Goal: Transaction & Acquisition: Purchase product/service

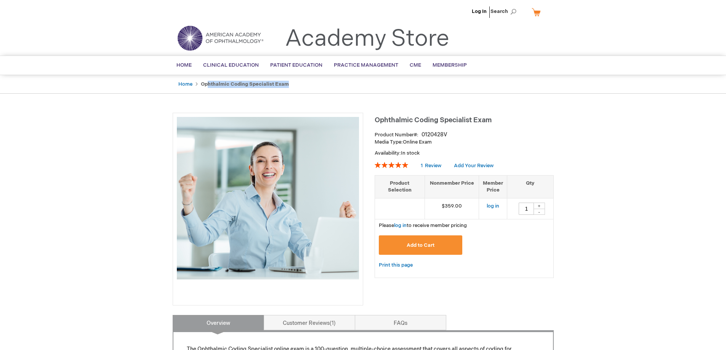
drag, startPoint x: 207, startPoint y: 85, endPoint x: 293, endPoint y: 85, distance: 85.8
click at [293, 85] on ul "Home Ophthalmic Coding Specialist Exam" at bounding box center [363, 84] width 381 height 19
click at [229, 84] on strong "Ophthalmic Coding Specialist Exam" at bounding box center [245, 84] width 88 height 6
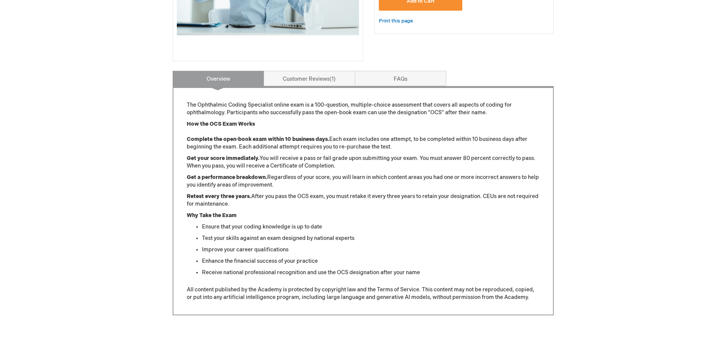
scroll to position [267, 0]
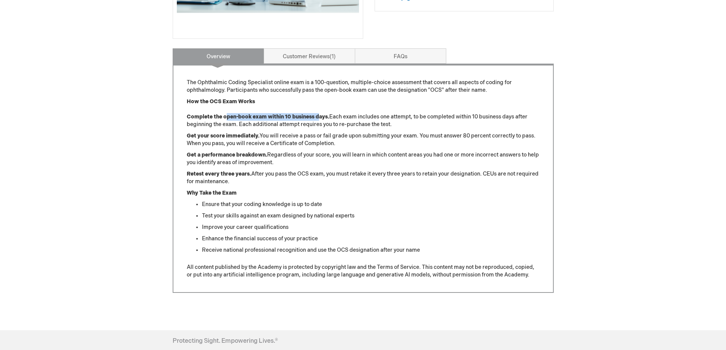
drag, startPoint x: 227, startPoint y: 116, endPoint x: 318, endPoint y: 120, distance: 91.6
click at [318, 120] on p "How the OCS Exam Works Complete the open-book exam within 10 business days. Eac…" at bounding box center [363, 113] width 353 height 30
drag, startPoint x: 327, startPoint y: 117, endPoint x: 194, endPoint y: 113, distance: 133.1
click at [194, 113] on p "How the OCS Exam Works Complete the open-book exam within 10 business days. Eac…" at bounding box center [363, 113] width 353 height 30
click at [200, 107] on p "How the OCS Exam Works Complete the open-book exam within 10 business days. Eac…" at bounding box center [363, 113] width 353 height 30
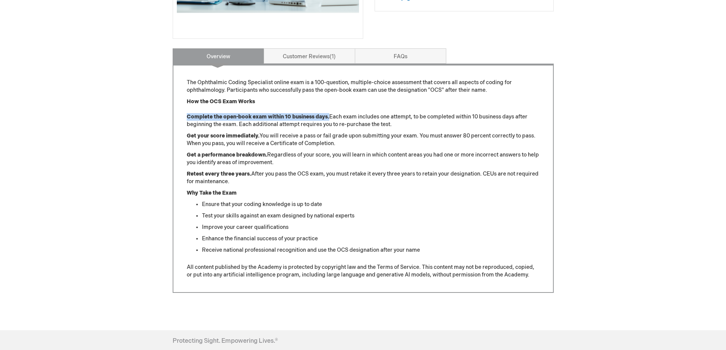
drag, startPoint x: 186, startPoint y: 116, endPoint x: 329, endPoint y: 119, distance: 143.0
click at [329, 119] on div "The Ophthalmic Coding Specialist online exam is a 100-question, multiple-choice…" at bounding box center [363, 178] width 381 height 229
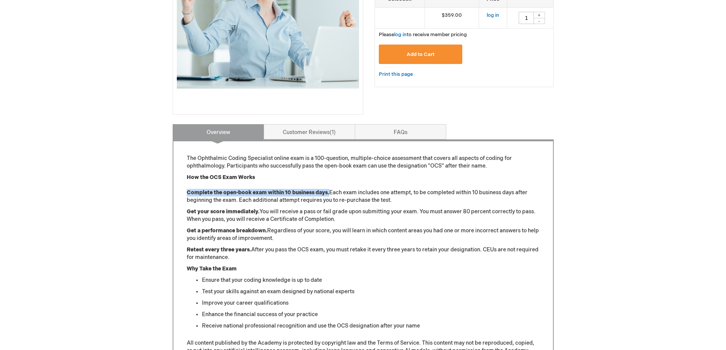
scroll to position [0, 0]
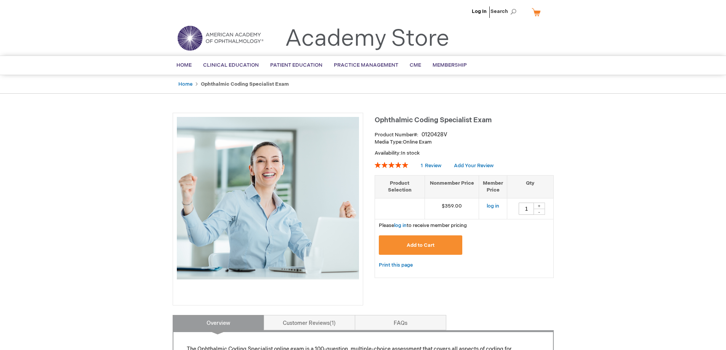
click at [392, 262] on link "Print this page" at bounding box center [396, 266] width 34 height 10
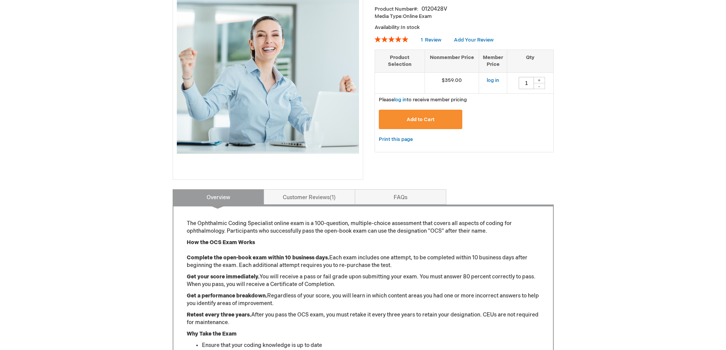
scroll to position [191, 0]
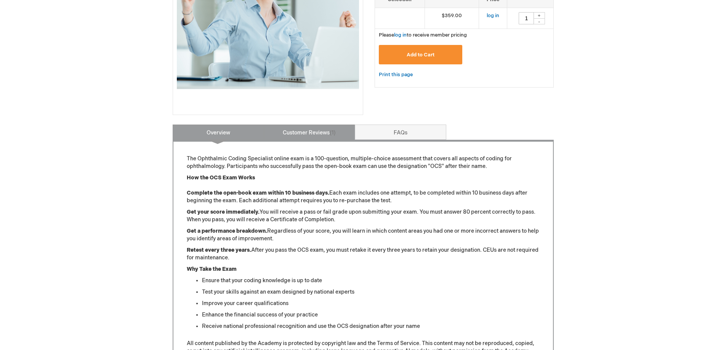
click at [318, 135] on link "Customer Reviews 1" at bounding box center [309, 132] width 91 height 15
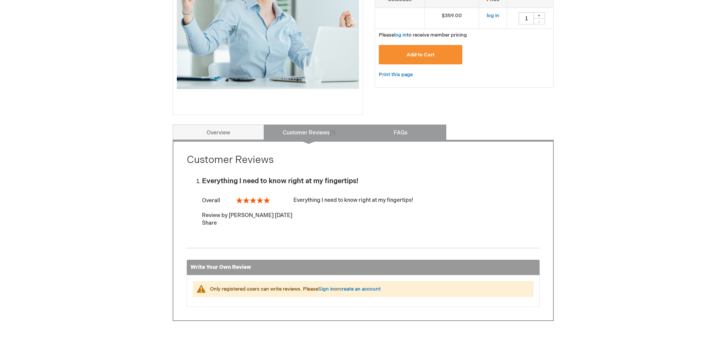
click at [404, 135] on link "FAQs" at bounding box center [400, 132] width 91 height 15
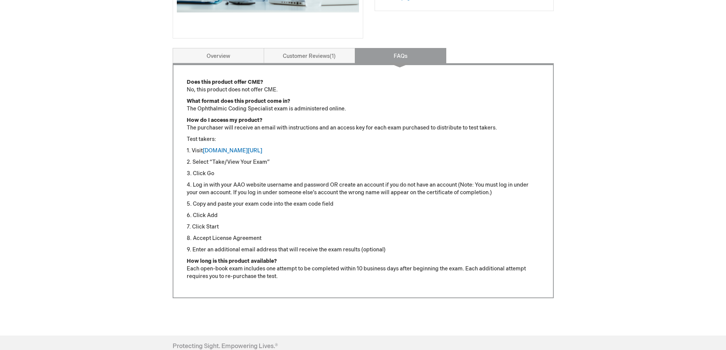
scroll to position [259, 0]
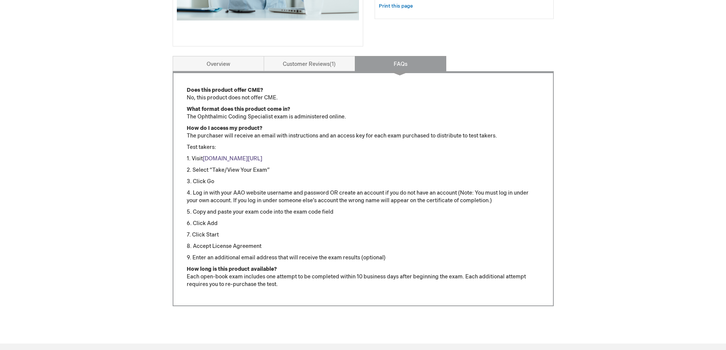
click at [219, 159] on link "www.aao.org/ocsexam" at bounding box center [232, 159] width 59 height 6
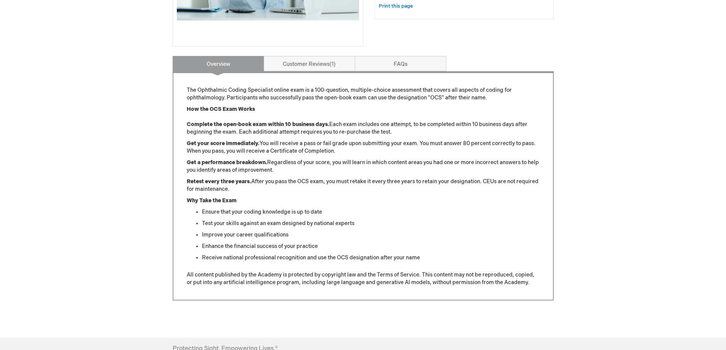
click at [333, 109] on p "How the OCS Exam Works Complete the open-book exam within 10 business days. Eac…" at bounding box center [363, 121] width 353 height 30
click at [405, 57] on link "FAQs" at bounding box center [400, 63] width 91 height 15
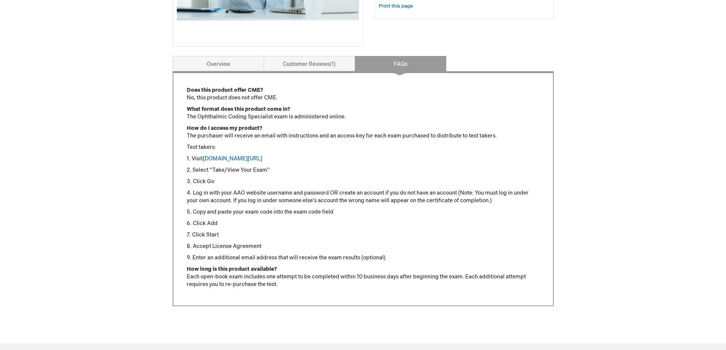
click at [333, 178] on p "3. Click Go" at bounding box center [363, 182] width 353 height 8
click at [325, 66] on link "Customer Reviews 1" at bounding box center [309, 63] width 91 height 15
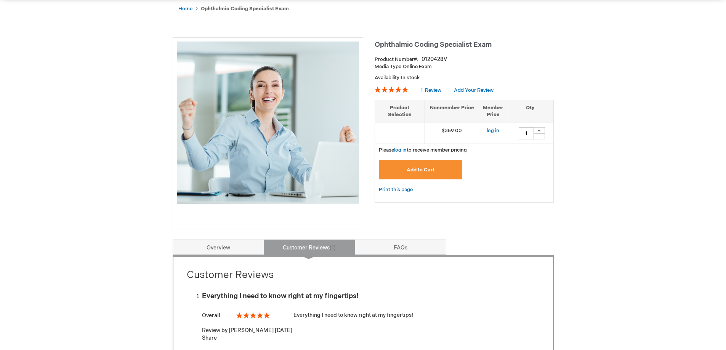
scroll to position [191, 0]
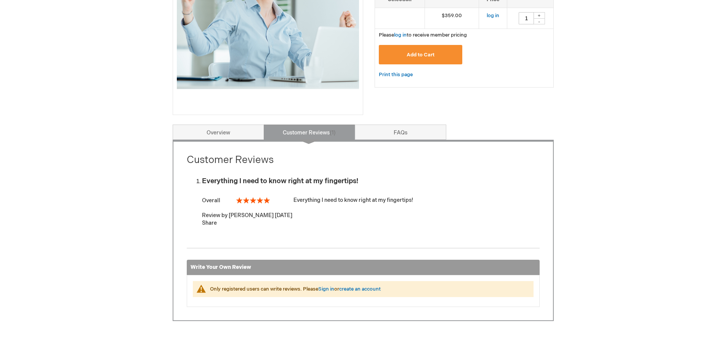
click at [592, 199] on div "Log In Search My Cart CLOSE RECENTLY ADDED ITEM(S) Close There are no items in …" at bounding box center [363, 144] width 726 height 670
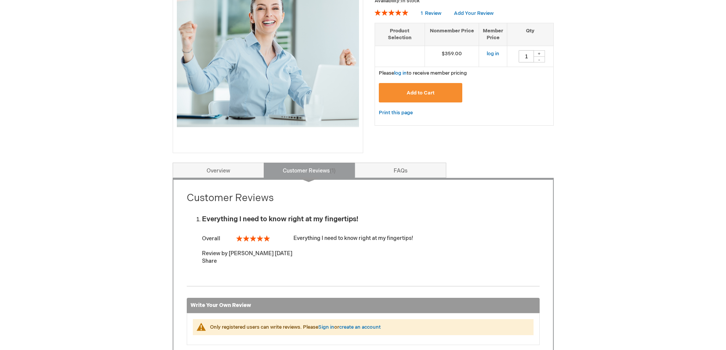
scroll to position [0, 0]
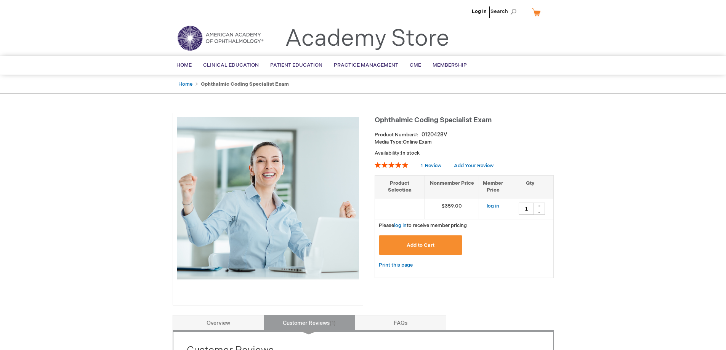
drag, startPoint x: 402, startPoint y: 141, endPoint x: 447, endPoint y: 141, distance: 45.7
click at [447, 141] on p "Media Type: Online Exam" at bounding box center [464, 142] width 179 height 7
click at [458, 142] on p "Media Type: Online Exam" at bounding box center [464, 142] width 179 height 7
click at [398, 224] on link "log in" at bounding box center [400, 226] width 13 height 6
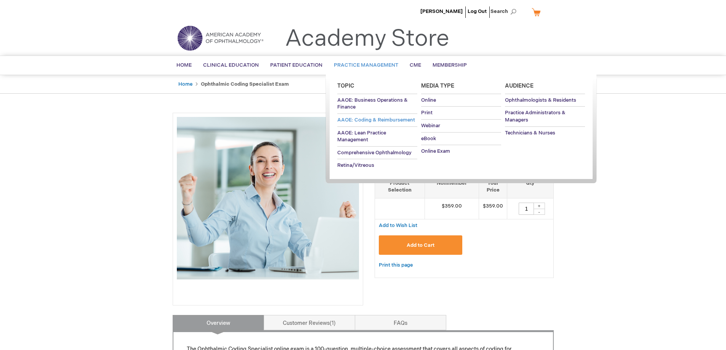
click at [351, 121] on span "AAOE: Coding & Reimbursement" at bounding box center [376, 120] width 78 height 6
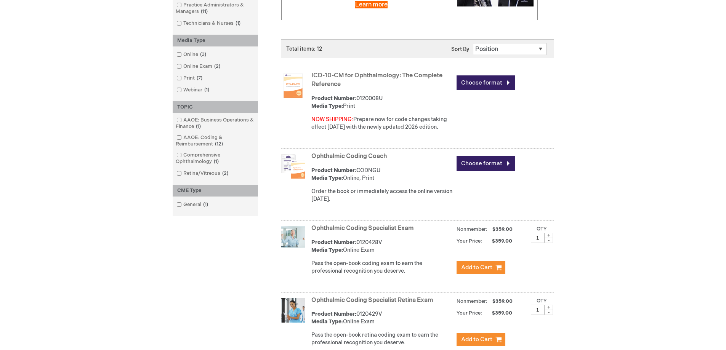
scroll to position [191, 0]
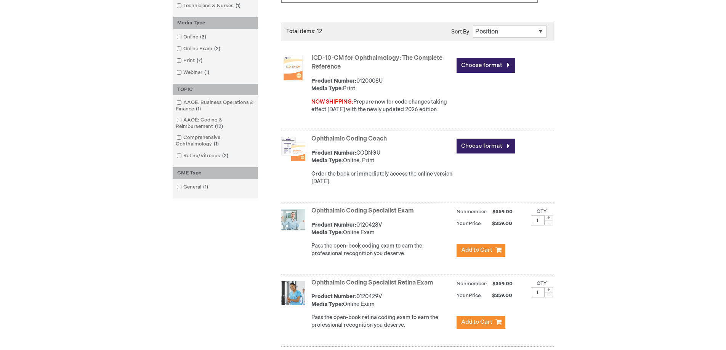
drag, startPoint x: 358, startPoint y: 224, endPoint x: 388, endPoint y: 227, distance: 30.2
click at [388, 227] on div "Product Number: 0120428V Media Type: Online Exam" at bounding box center [381, 228] width 141 height 15
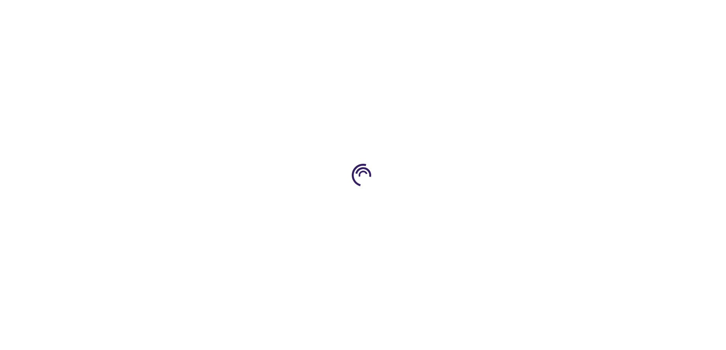
type input "0"
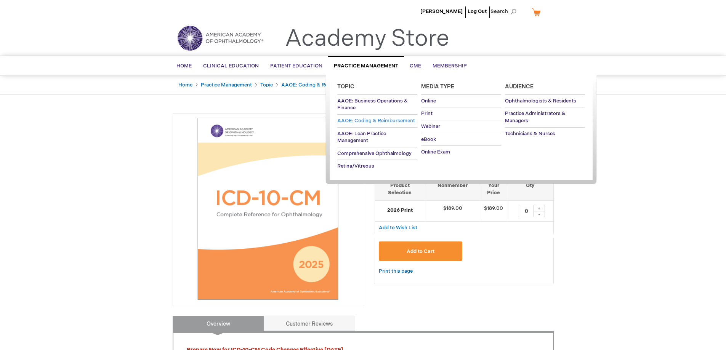
click at [369, 119] on span "AAOE: Coding & Reimbursement" at bounding box center [376, 121] width 78 height 6
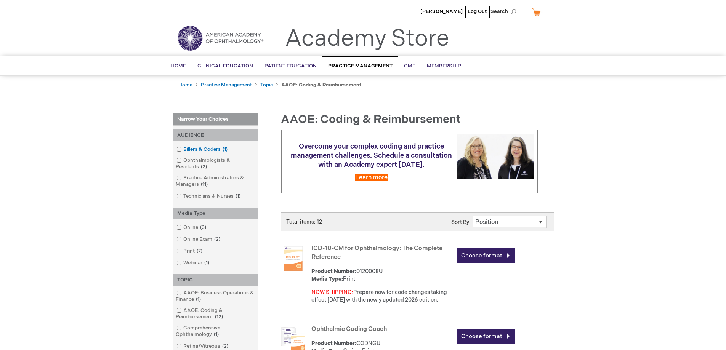
click at [207, 149] on link "Billers & Coders 1 item" at bounding box center [203, 149] width 56 height 7
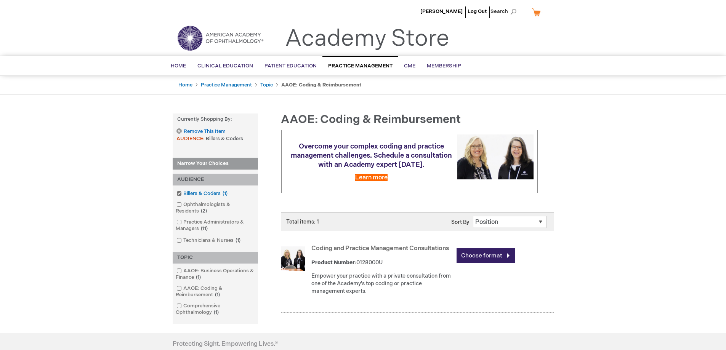
click at [181, 192] on link "Billers & Coders 1 item" at bounding box center [203, 193] width 56 height 7
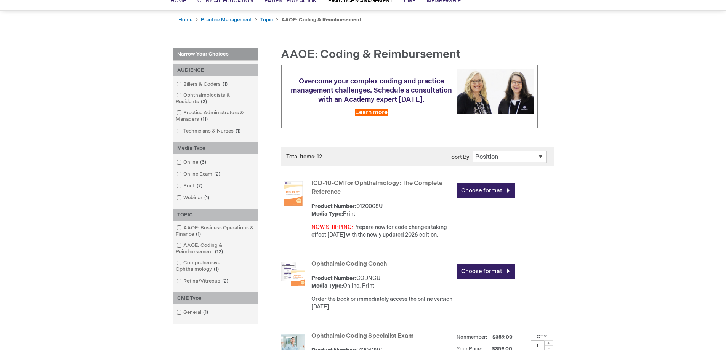
scroll to position [76, 0]
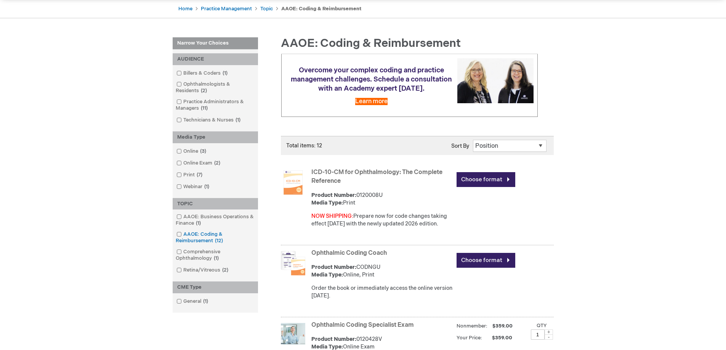
click at [183, 233] on span at bounding box center [183, 234] width 0 height 6
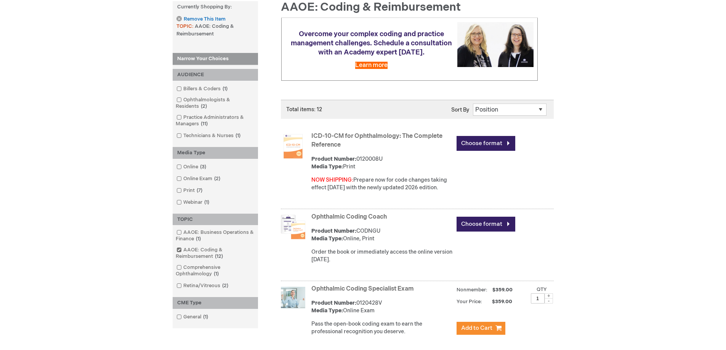
scroll to position [152, 0]
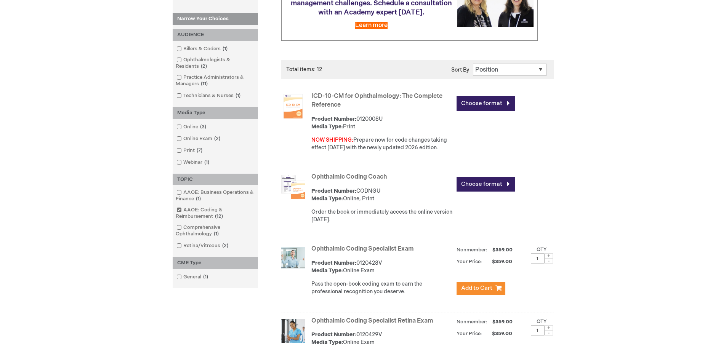
click at [501, 69] on select "Position Product Name : A to Z Product Name : Z to A Price : Low to High Price …" at bounding box center [510, 70] width 74 height 12
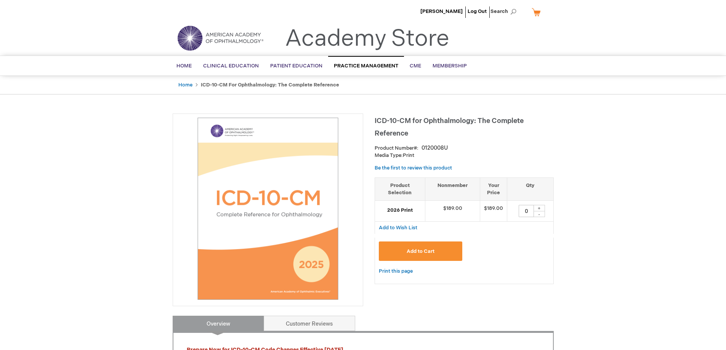
click at [291, 245] on img at bounding box center [268, 209] width 182 height 182
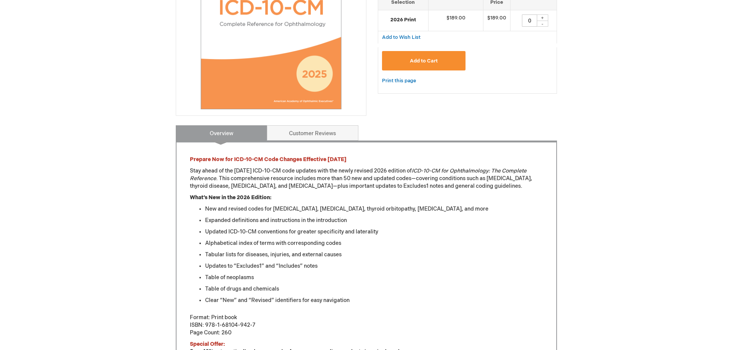
scroll to position [152, 0]
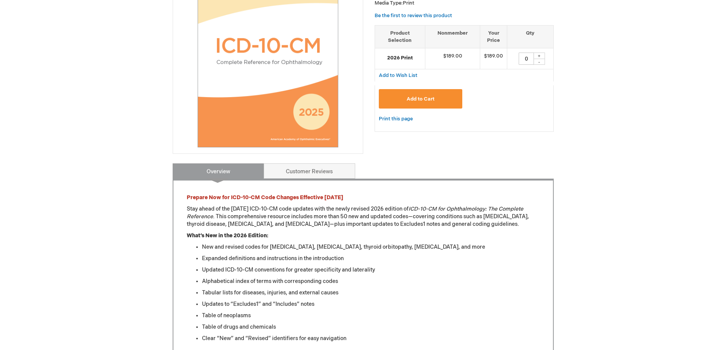
click at [544, 55] on div "+" at bounding box center [539, 56] width 11 height 6
type input "1"
click at [437, 96] on button "Add to Cart" at bounding box center [421, 98] width 84 height 19
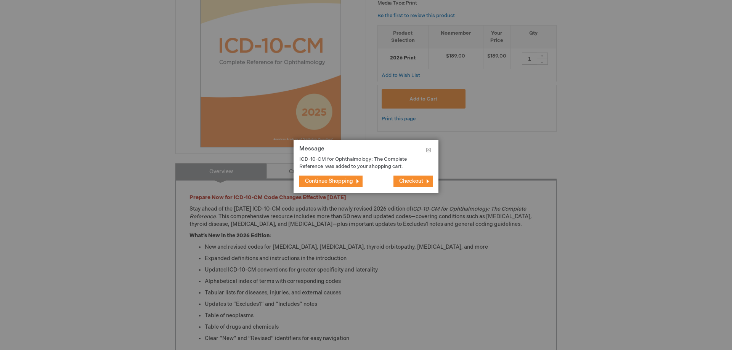
click at [410, 178] on button "Checkout" at bounding box center [412, 181] width 39 height 11
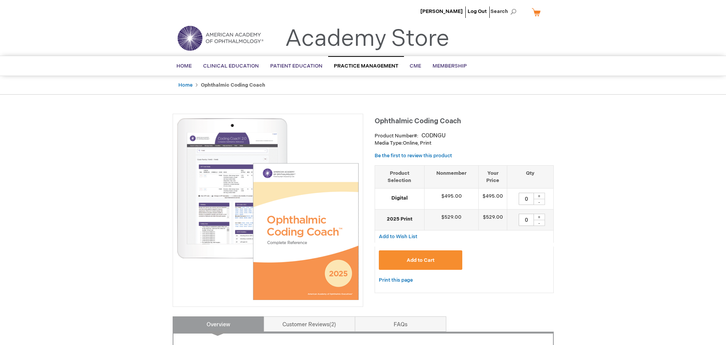
type input "0"
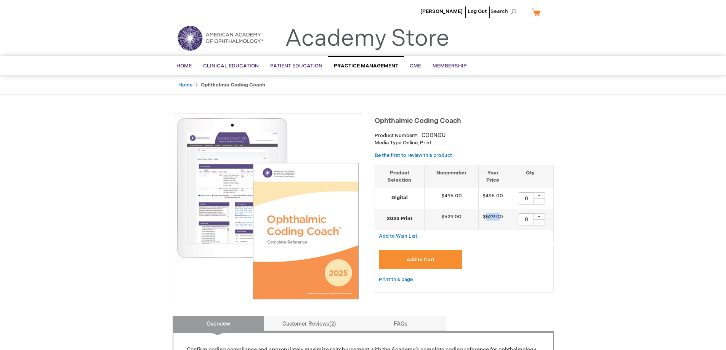
drag, startPoint x: 485, startPoint y: 217, endPoint x: 500, endPoint y: 215, distance: 14.6
click at [500, 215] on td "$529.00" at bounding box center [493, 219] width 29 height 21
click at [231, 217] on img at bounding box center [268, 209] width 182 height 182
click at [530, 249] on div "Add to Cart" at bounding box center [464, 260] width 179 height 29
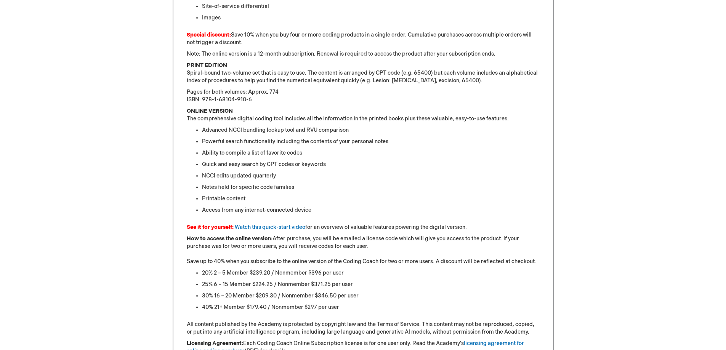
scroll to position [534, 0]
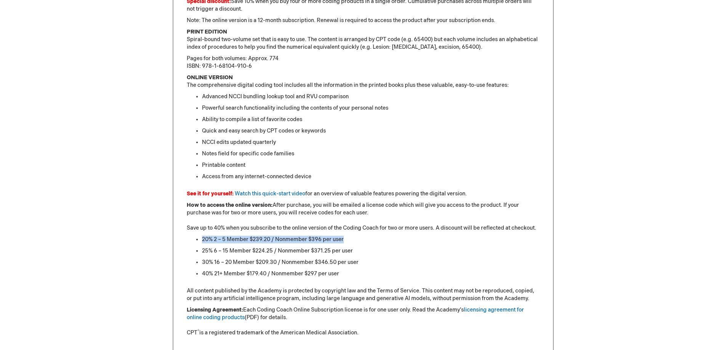
drag, startPoint x: 200, startPoint y: 239, endPoint x: 379, endPoint y: 239, distance: 178.8
click at [379, 239] on ul "20% 2 – 5 Member $239.20 / Nonmember $396 per user 25% 6 – 15 Member $224.25 / …" at bounding box center [363, 257] width 353 height 42
click at [381, 238] on li "20% 2 – 5 Member $239.20 / Nonmember $396 per user" at bounding box center [371, 240] width 338 height 8
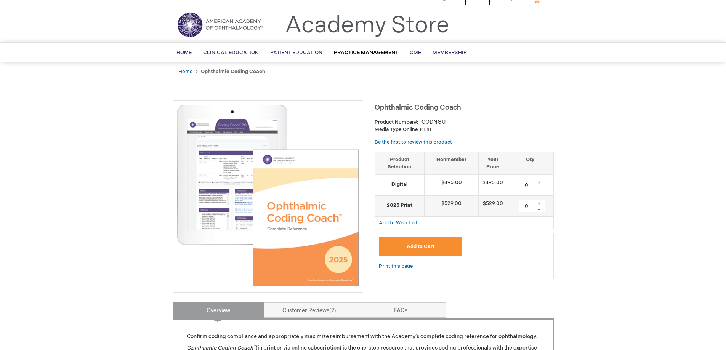
scroll to position [0, 0]
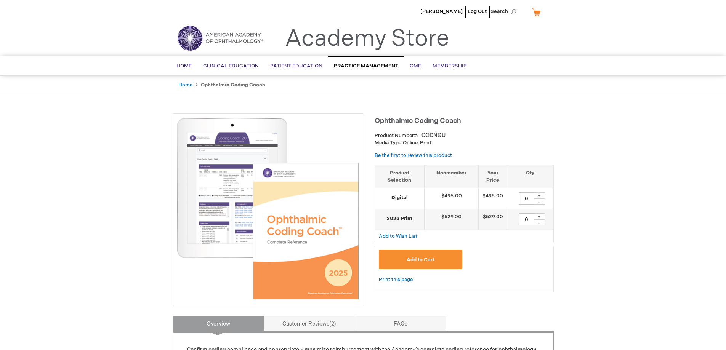
click at [428, 263] on button "Add to Cart" at bounding box center [421, 259] width 84 height 19
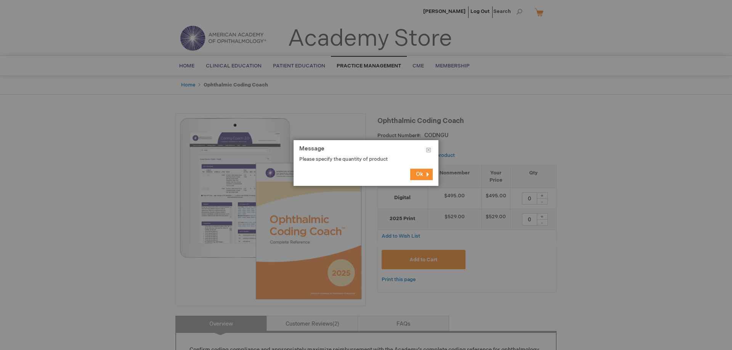
click at [428, 171] on button "Ok" at bounding box center [421, 174] width 22 height 11
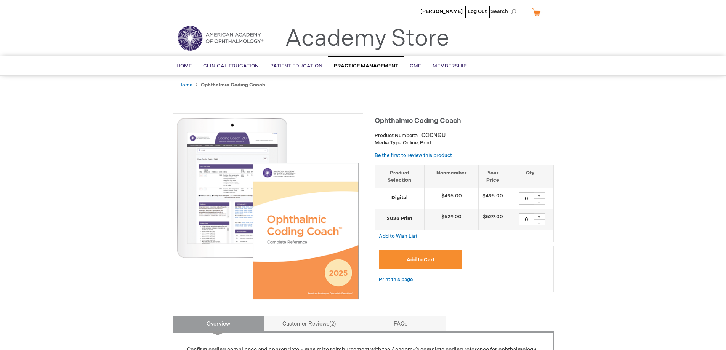
click at [541, 216] on div "+" at bounding box center [539, 216] width 11 height 6
type input "1"
click at [426, 258] on span "Add to Cart" at bounding box center [421, 260] width 28 height 6
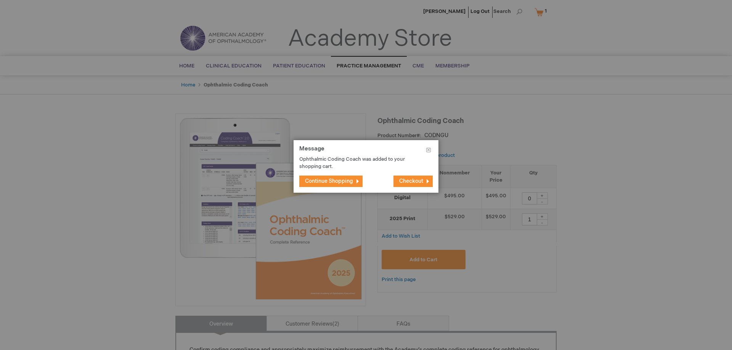
click at [343, 183] on span "Continue Shopping" at bounding box center [329, 181] width 48 height 6
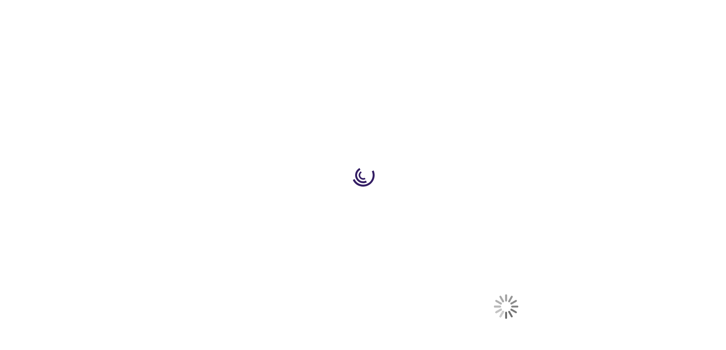
select select "US"
select select "18"
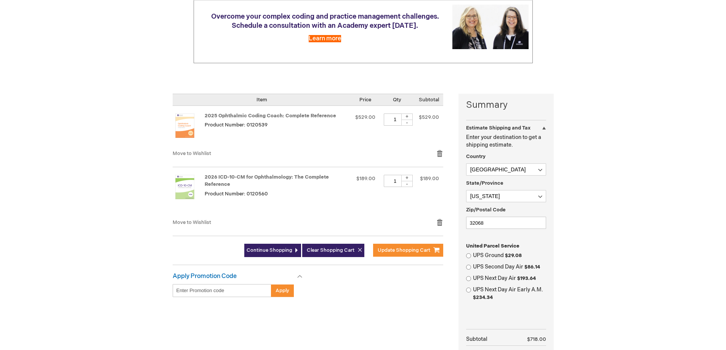
scroll to position [114, 0]
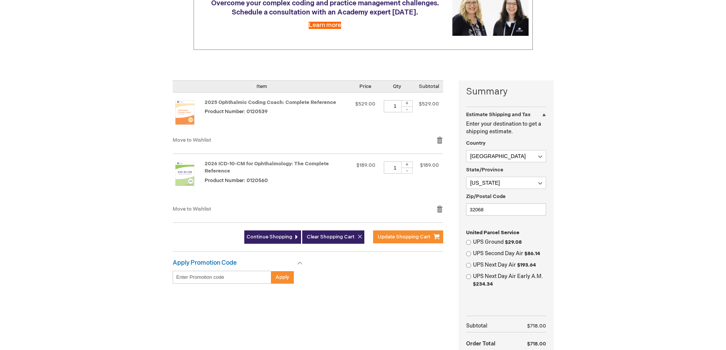
click at [513, 244] on span "$29.08" at bounding box center [513, 242] width 17 height 6
click at [471, 244] on input "UPS Ground $29.08" at bounding box center [468, 242] width 5 height 5
radio input "true"
click at [601, 227] on div "[PERSON_NAME] Log Out Search My Cart 2 2 items CLOSE RECENTLY ADDED ITEM(S) Clo…" at bounding box center [363, 224] width 726 height 677
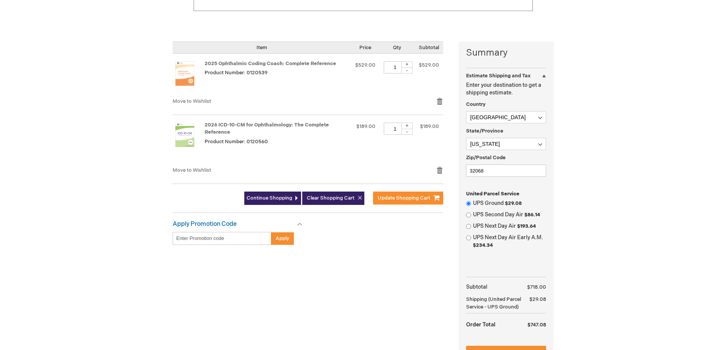
scroll to position [152, 0]
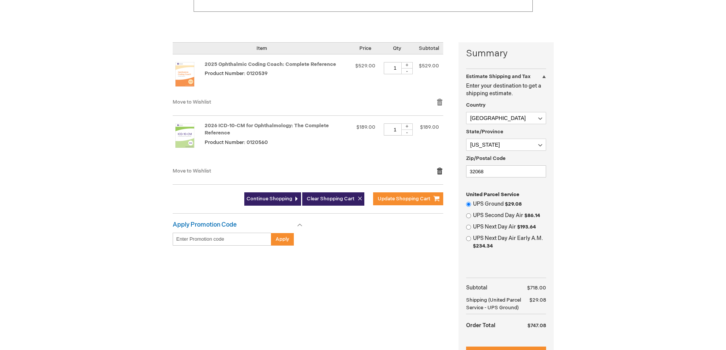
click at [441, 170] on link "Remove item" at bounding box center [439, 171] width 7 height 8
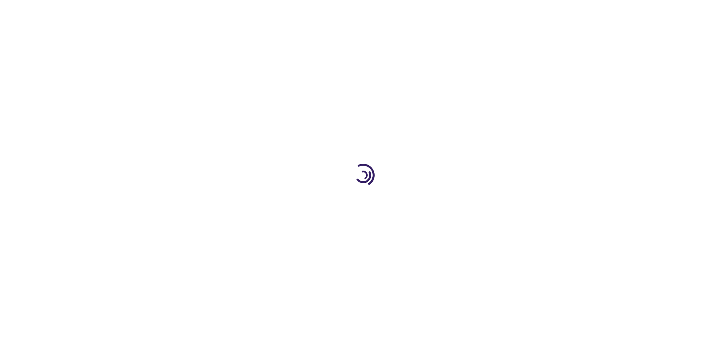
select select "US"
select select "18"
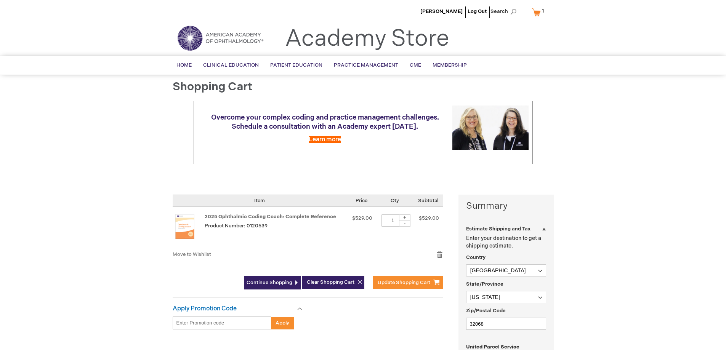
click at [653, 207] on div "[PERSON_NAME] Log Out Search My Cart 1 1 items CLOSE RECENTLY ADDED ITEM(S) Clo…" at bounding box center [363, 342] width 726 height 685
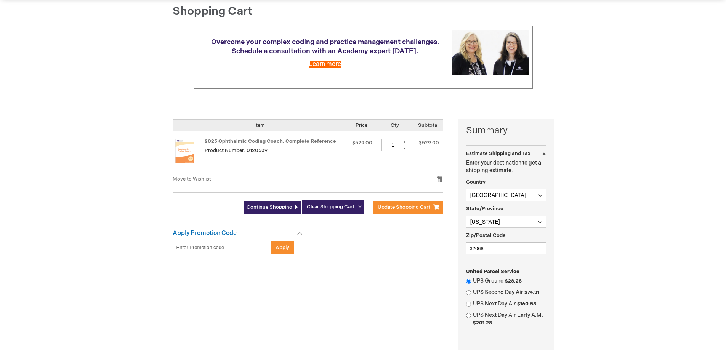
scroll to position [76, 0]
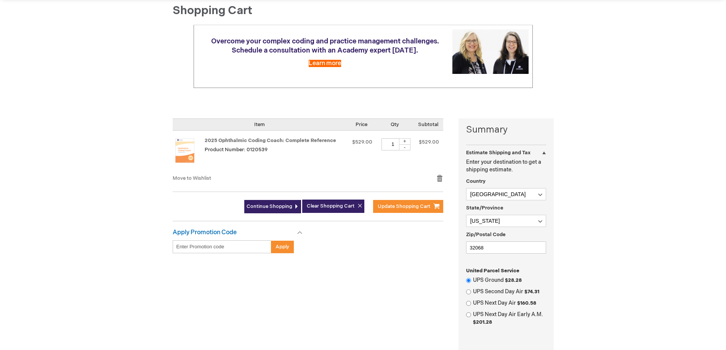
click at [199, 234] on strong "Apply Promotion Code" at bounding box center [205, 232] width 64 height 7
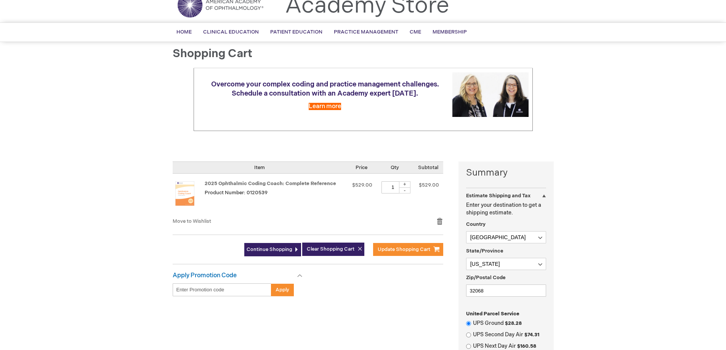
scroll to position [0, 0]
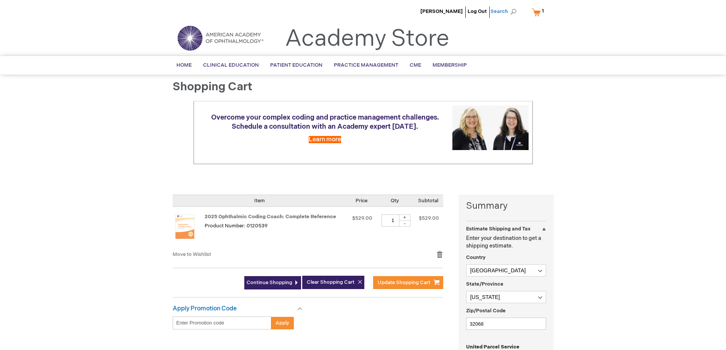
click at [511, 12] on span "Search" at bounding box center [505, 11] width 29 height 15
click at [510, 6] on button "Search" at bounding box center [513, 12] width 6 height 12
click at [514, 13] on button "Search" at bounding box center [513, 12] width 6 height 12
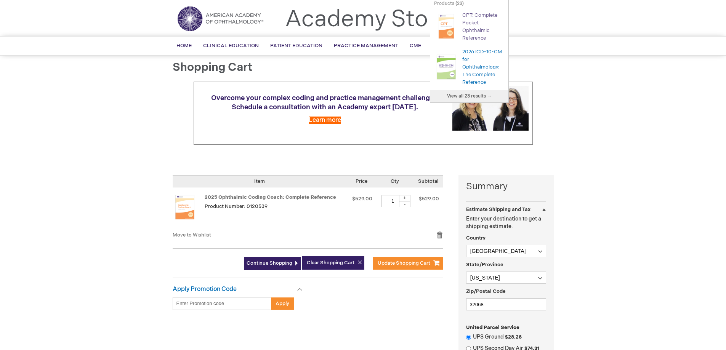
scroll to position [38, 0]
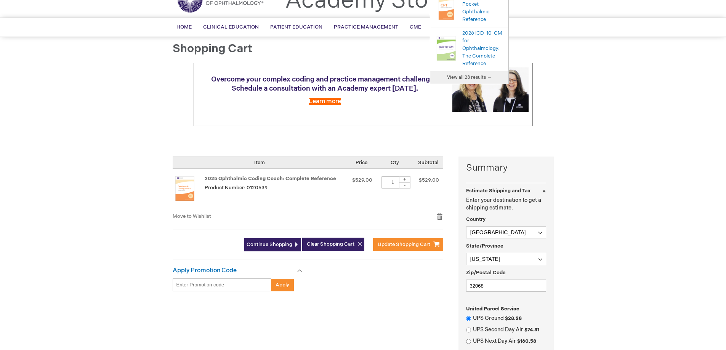
click at [483, 77] on span "View all 23 results →" at bounding box center [469, 78] width 45 height 6
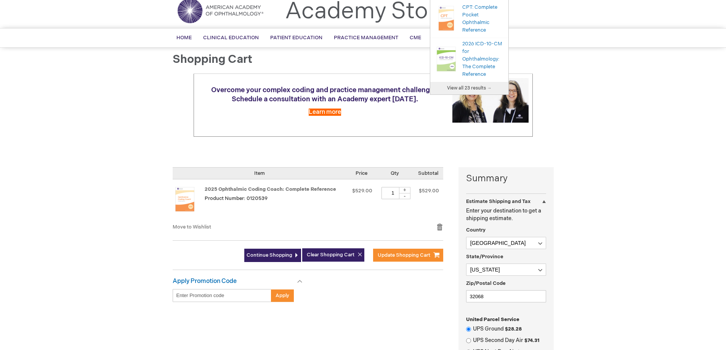
scroll to position [0, 0]
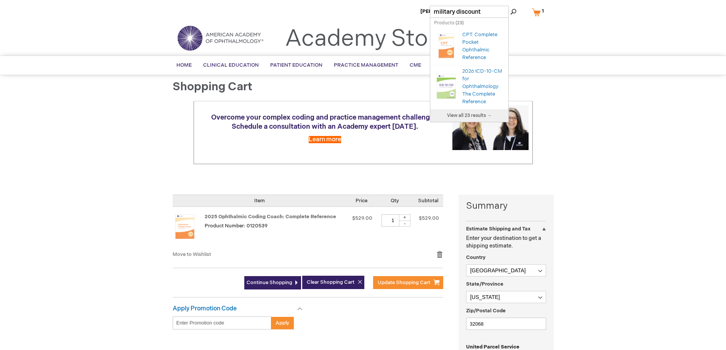
type input "military discount"
click at [489, 11] on input "military discount" at bounding box center [469, 12] width 79 height 12
drag, startPoint x: 489, startPoint y: 11, endPoint x: 357, endPoint y: 4, distance: 131.7
click at [357, 4] on div "[PERSON_NAME] Log Out Search My Cart 1 1 items CLOSE RECENTLY ADDED ITEM(S) Clo…" at bounding box center [363, 342] width 726 height 685
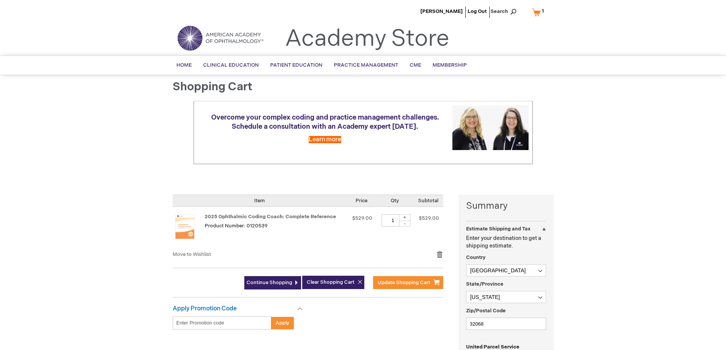
click at [528, 37] on div "Toggle Nav Academy Store" at bounding box center [363, 41] width 393 height 29
